Goal: Register for event/course

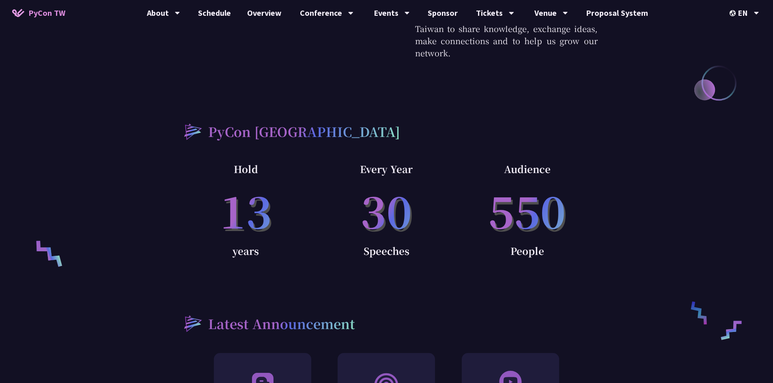
scroll to position [568, 0]
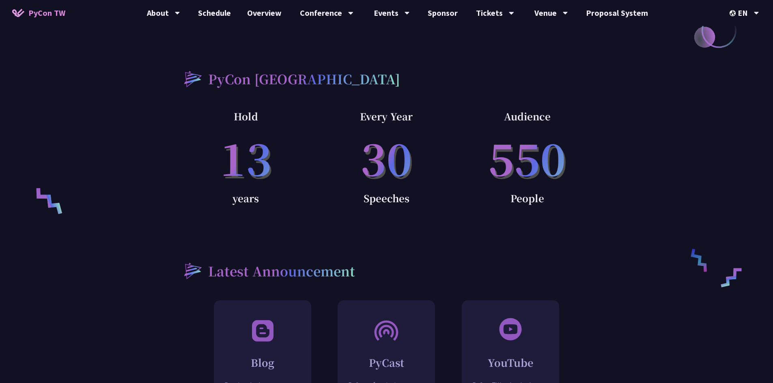
drag, startPoint x: 502, startPoint y: 151, endPoint x: 527, endPoint y: 180, distance: 38.0
click at [527, 180] on div "Audience 550 People" at bounding box center [527, 169] width 141 height 122
click at [527, 190] on p "People" at bounding box center [527, 198] width 141 height 16
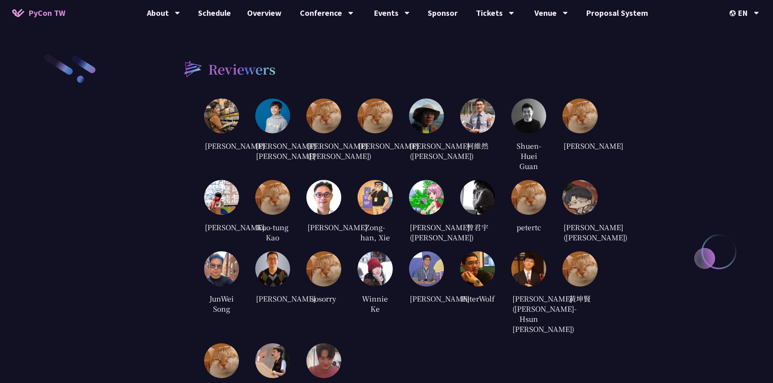
scroll to position [1784, 0]
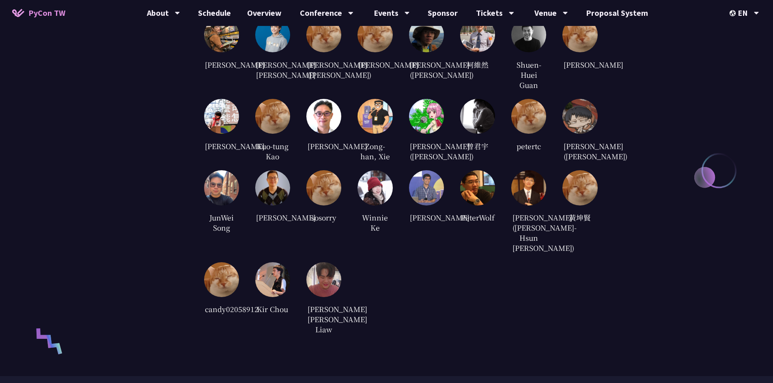
drag, startPoint x: 416, startPoint y: 238, endPoint x: 605, endPoint y: 243, distance: 189.1
click at [605, 243] on div "Reviewers [PERSON_NAME] [PERSON_NAME] [PERSON_NAME] [PERSON_NAME] ([PERSON_NAME…" at bounding box center [386, 153] width 773 height 444
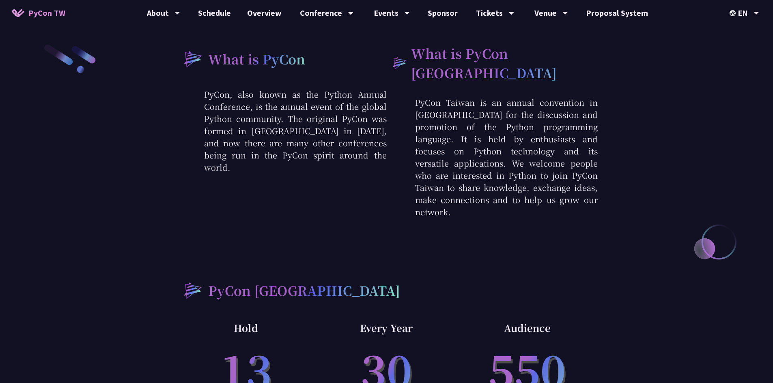
scroll to position [0, 0]
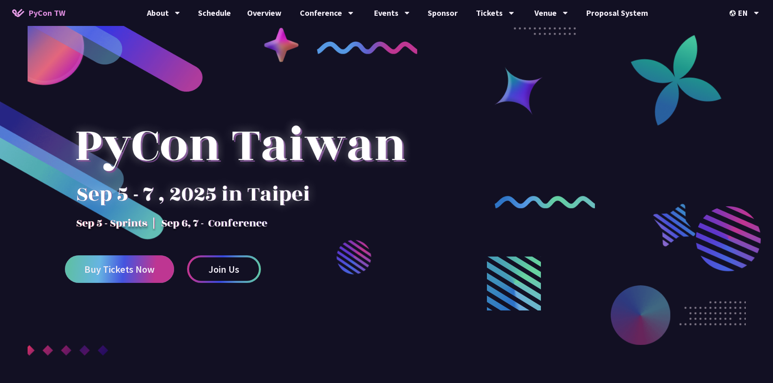
click at [165, 275] on link "Buy Tickets Now" at bounding box center [119, 269] width 109 height 28
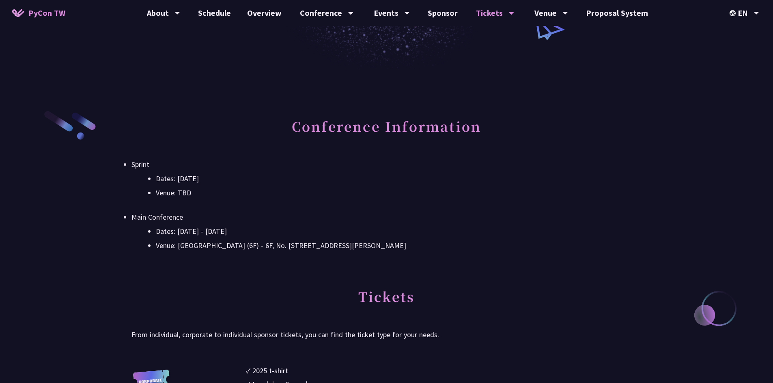
scroll to position [243, 0]
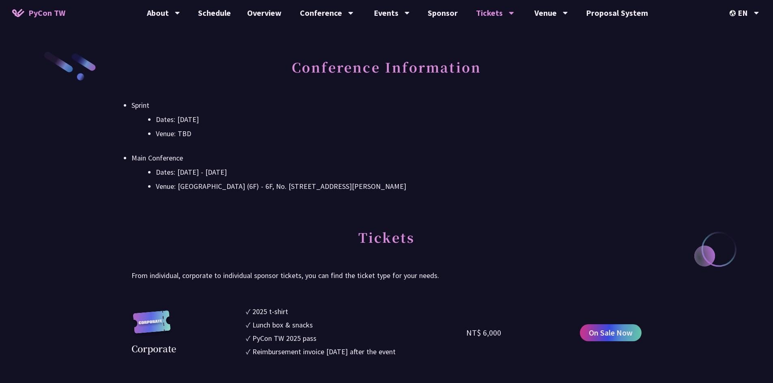
drag, startPoint x: 333, startPoint y: 192, endPoint x: 277, endPoint y: 174, distance: 58.9
click at [277, 174] on ul "Dates: [DATE] - [DATE] Venue: [GEOGRAPHIC_DATA] (6F) - 6F, No. [STREET_ADDRESS]…" at bounding box center [386, 179] width 510 height 26
click at [282, 170] on li "Dates: [DATE] - [DATE]" at bounding box center [398, 172] width 485 height 12
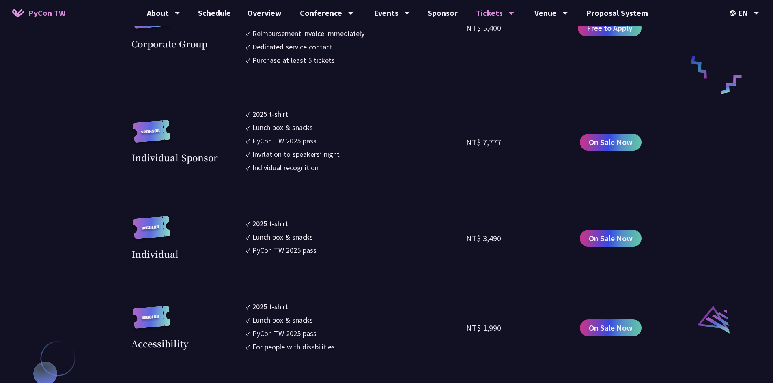
scroll to position [654, 0]
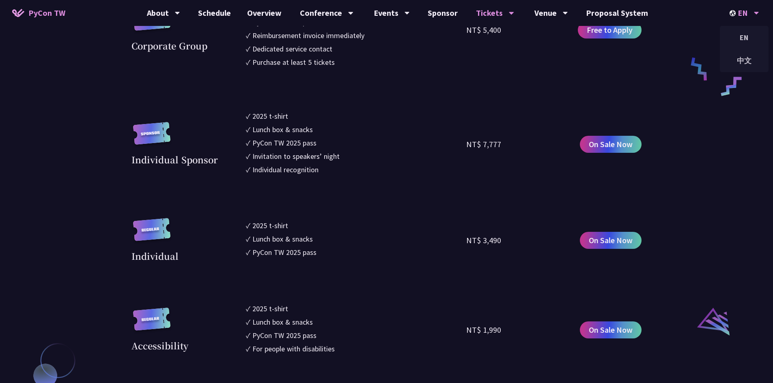
click at [751, 8] on div "EN" at bounding box center [744, 13] width 30 height 26
click at [751, 58] on div "中文" at bounding box center [743, 60] width 49 height 19
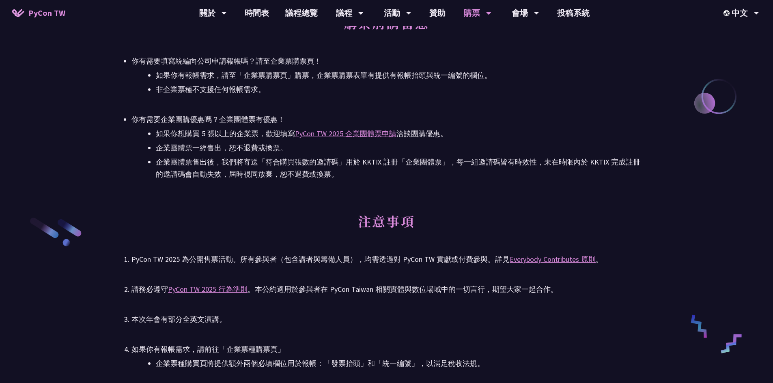
scroll to position [1136, 0]
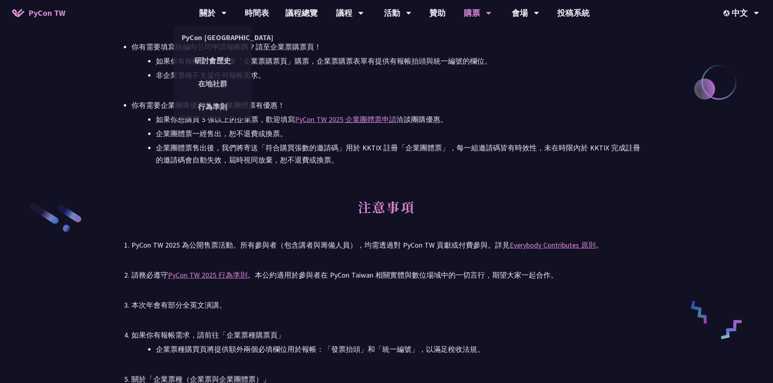
click at [45, 16] on span "PyCon TW" at bounding box center [46, 13] width 37 height 12
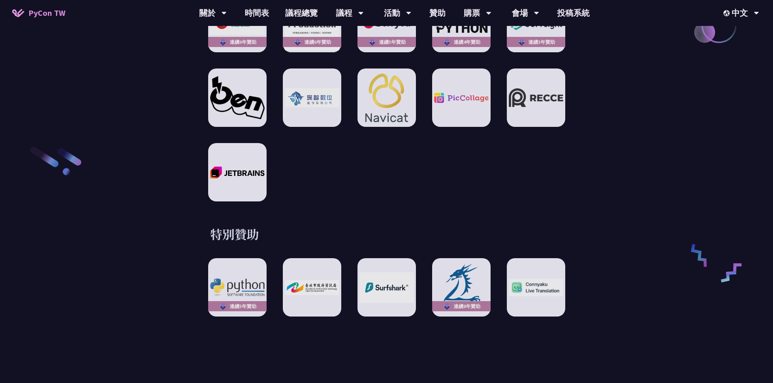
scroll to position [973, 0]
